Goal: Navigation & Orientation: Find specific page/section

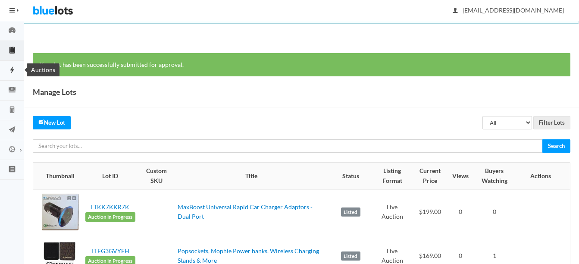
click at [9, 66] on link "Auctions" at bounding box center [12, 71] width 24 height 20
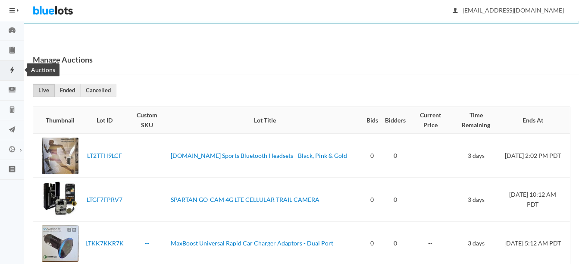
click at [8, 68] on icon "flash" at bounding box center [12, 70] width 24 height 8
click at [10, 48] on icon "clipboard" at bounding box center [11, 50] width 5 height 6
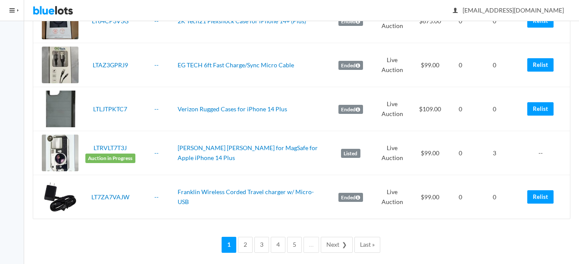
scroll to position [2112, 0]
